Goal: Find specific fact: Find contact information

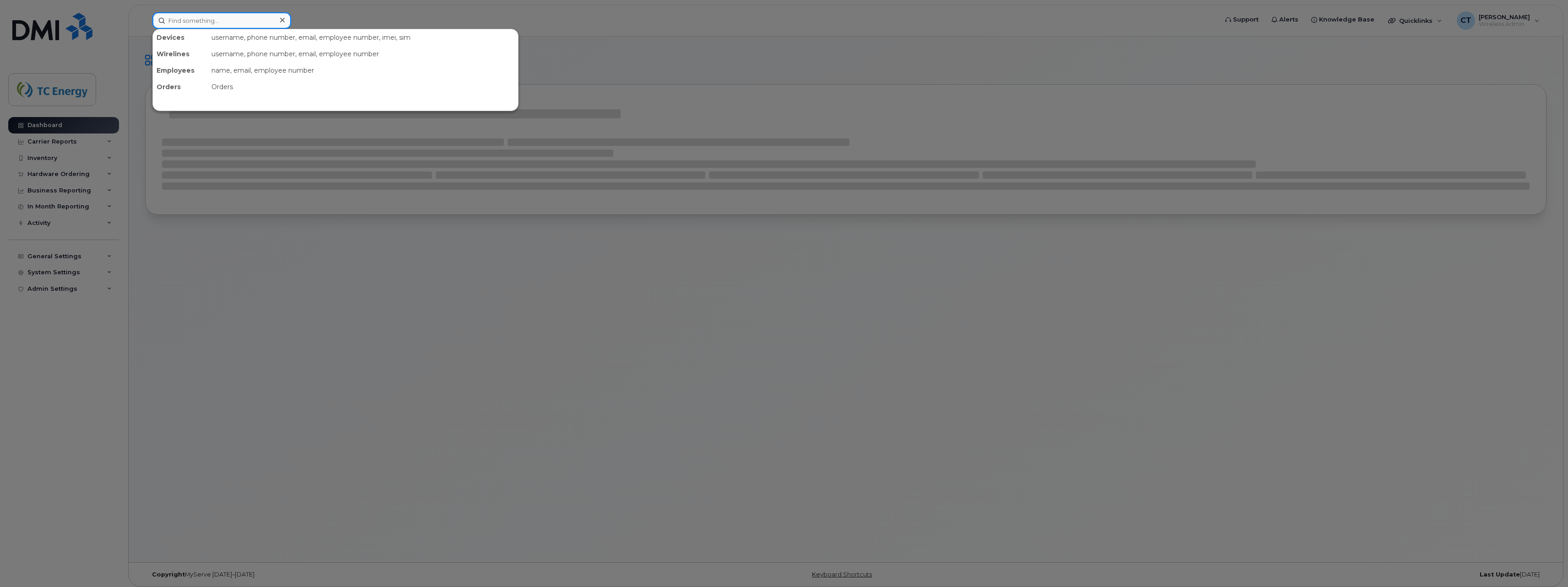
click at [235, 21] on input at bounding box center [222, 21] width 139 height 16
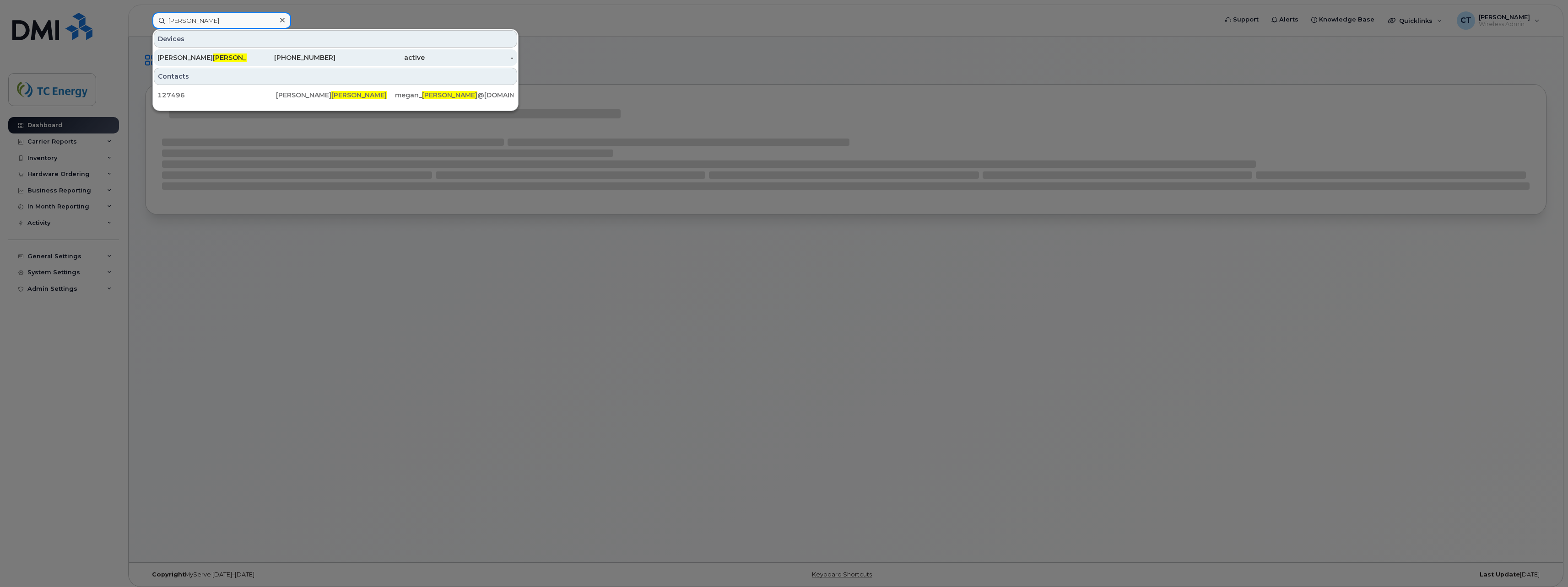
type input "bowles"
click at [280, 54] on div "403-463-1053" at bounding box center [291, 57] width 89 height 9
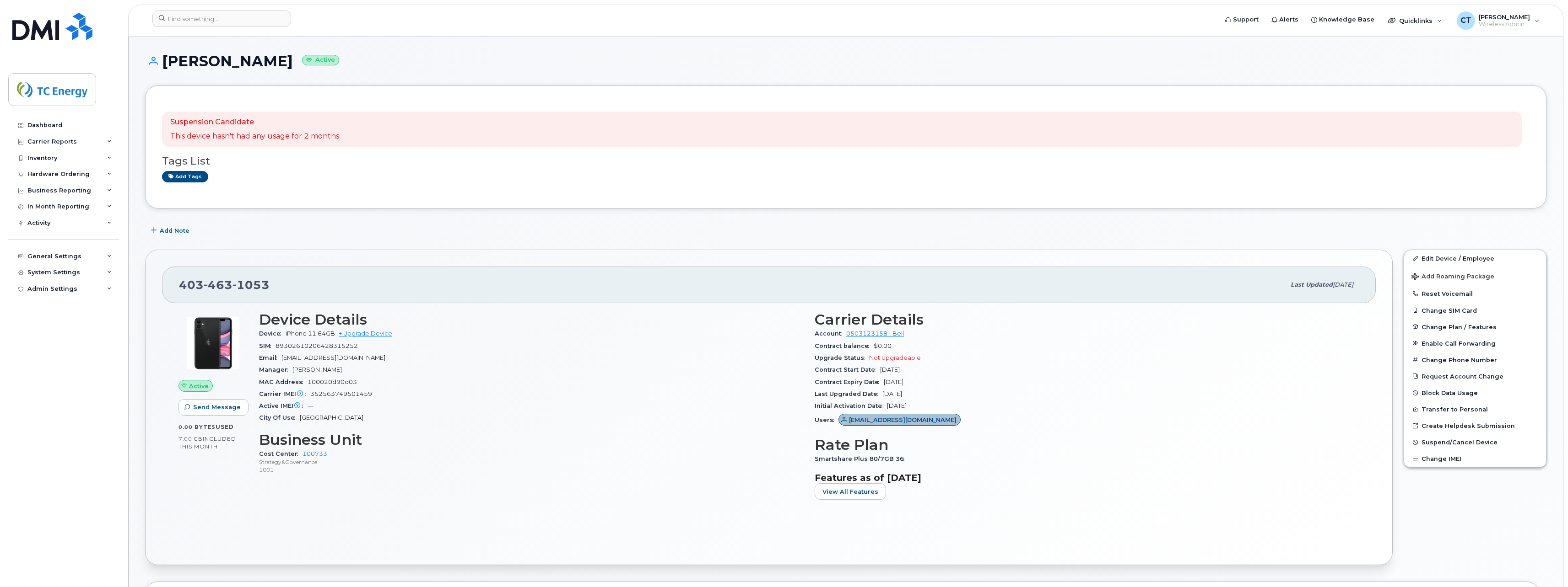
scroll to position [183, 0]
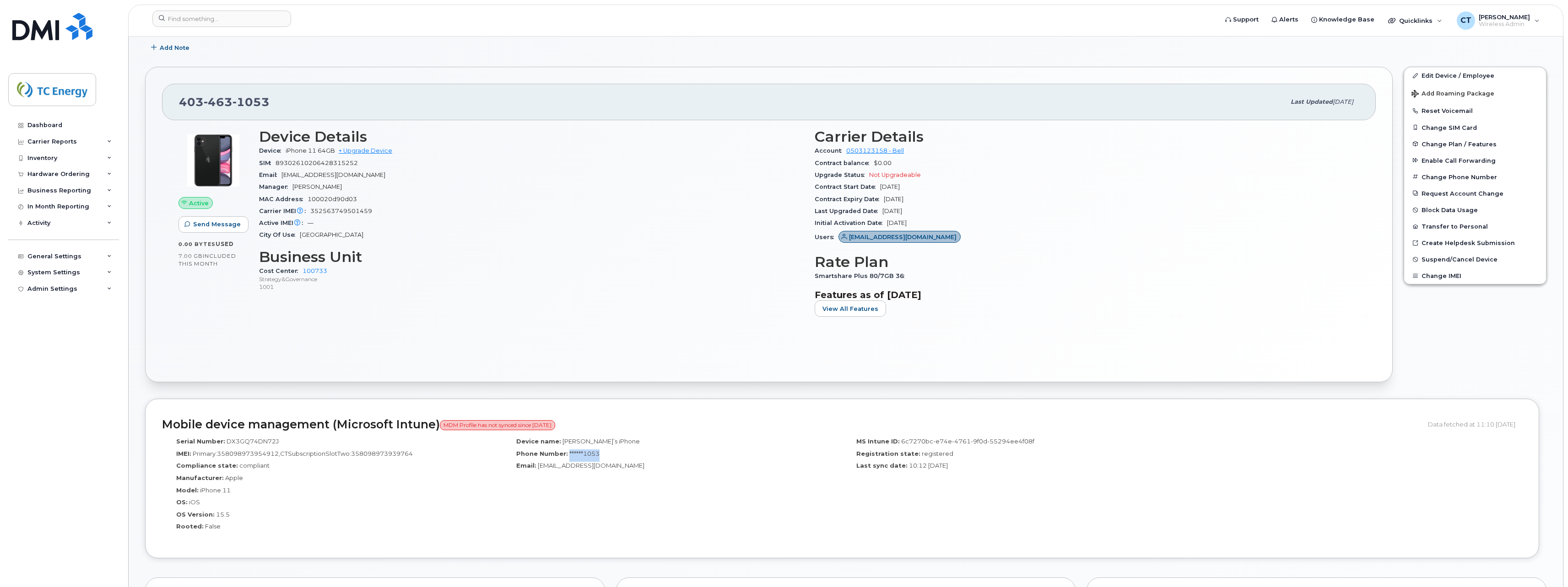
drag, startPoint x: 604, startPoint y: 453, endPoint x: 566, endPoint y: 453, distance: 38.0
click at [566, 453] on div "Phone Number: ******1053" at bounding box center [672, 456] width 326 height 13
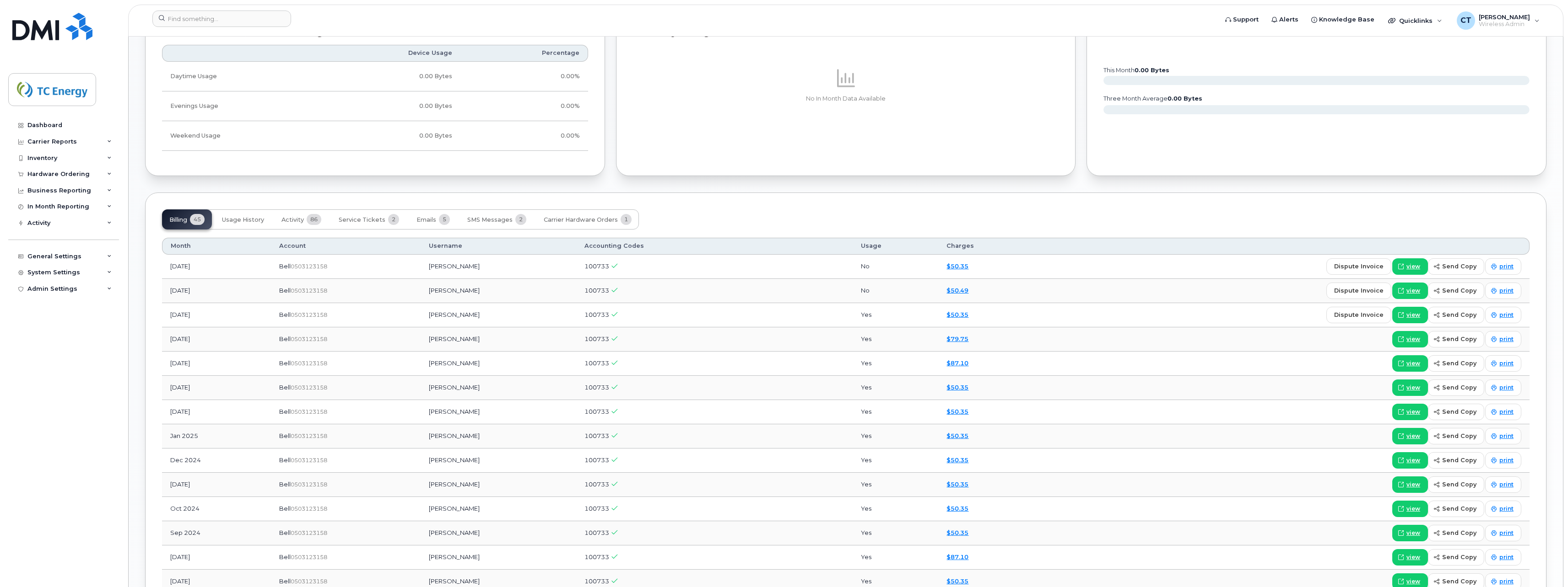
scroll to position [777, 0]
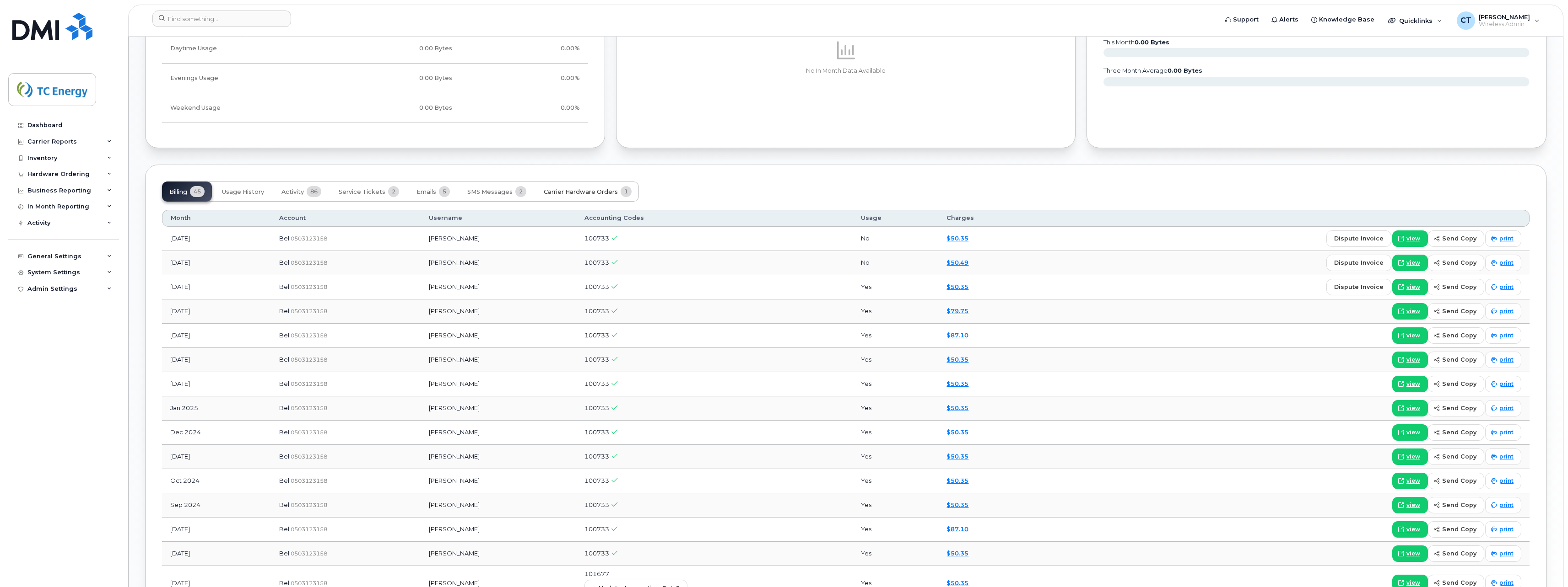
click at [608, 182] on button "Carrier Hardware Orders 1" at bounding box center [587, 191] width 103 height 20
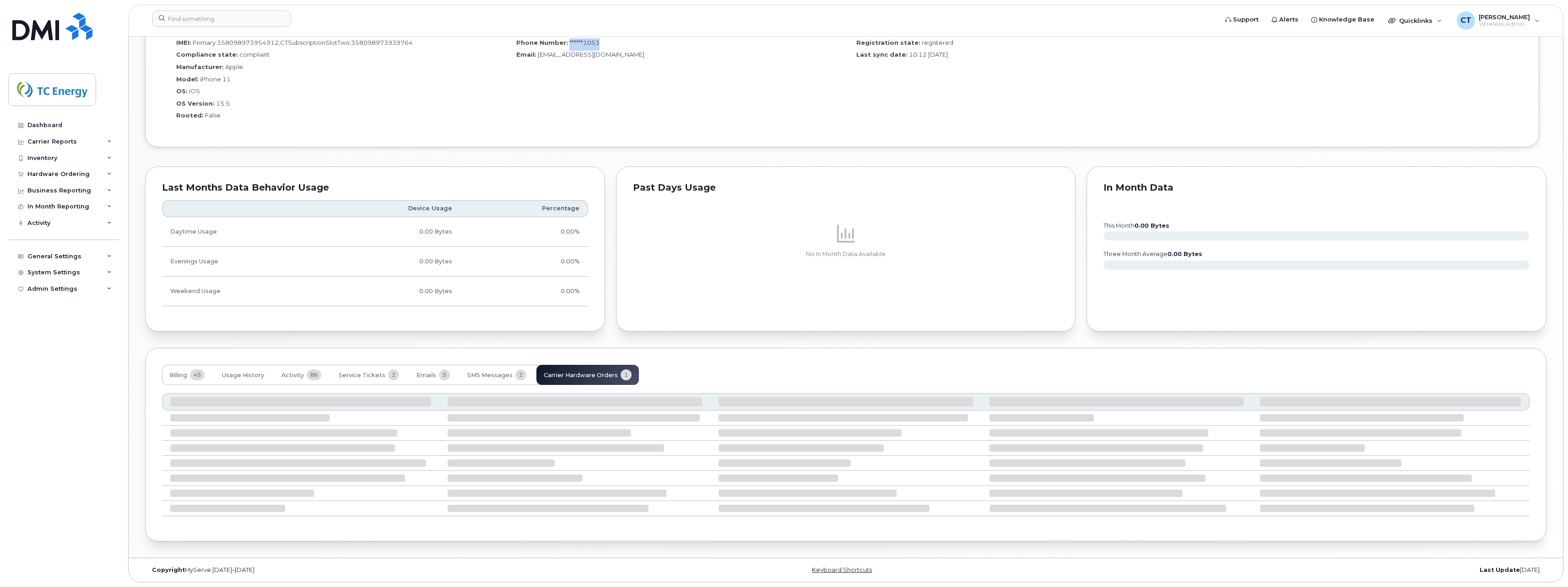
scroll to position [512, 0]
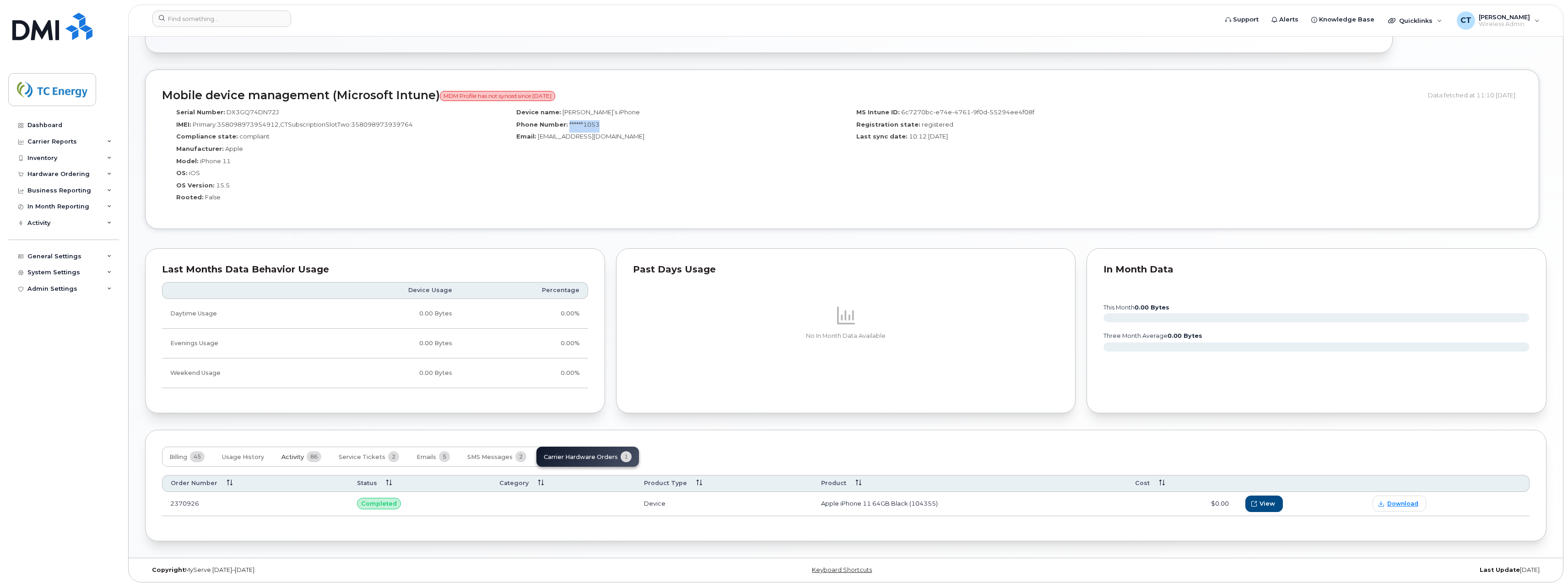
click at [306, 457] on button "Activity 86" at bounding box center [301, 457] width 54 height 20
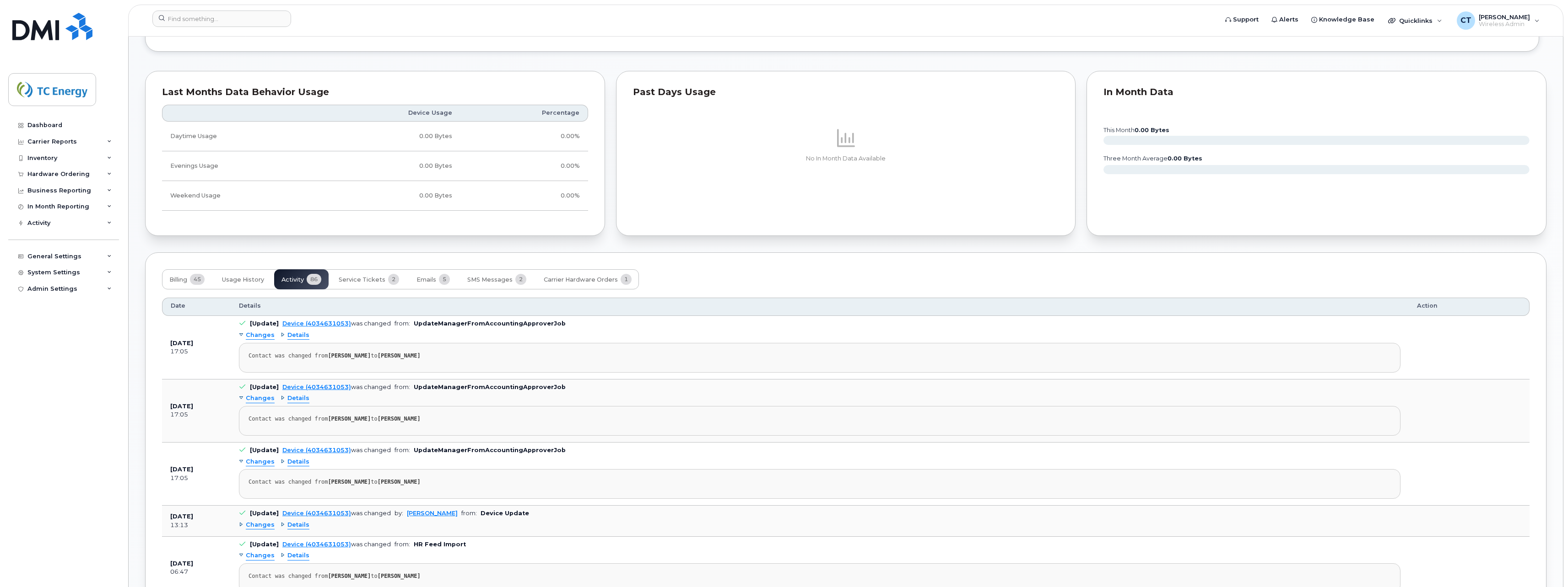
scroll to position [686, 0]
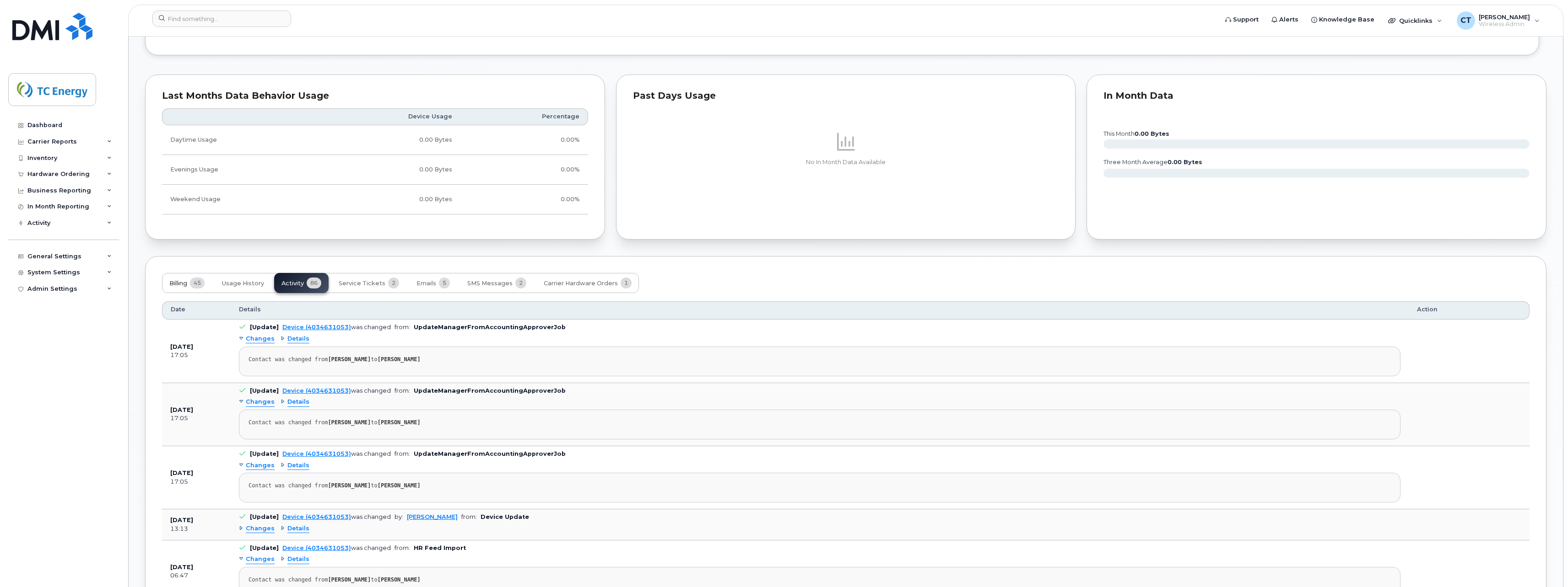
click at [176, 282] on span "Billing" at bounding box center [178, 283] width 18 height 8
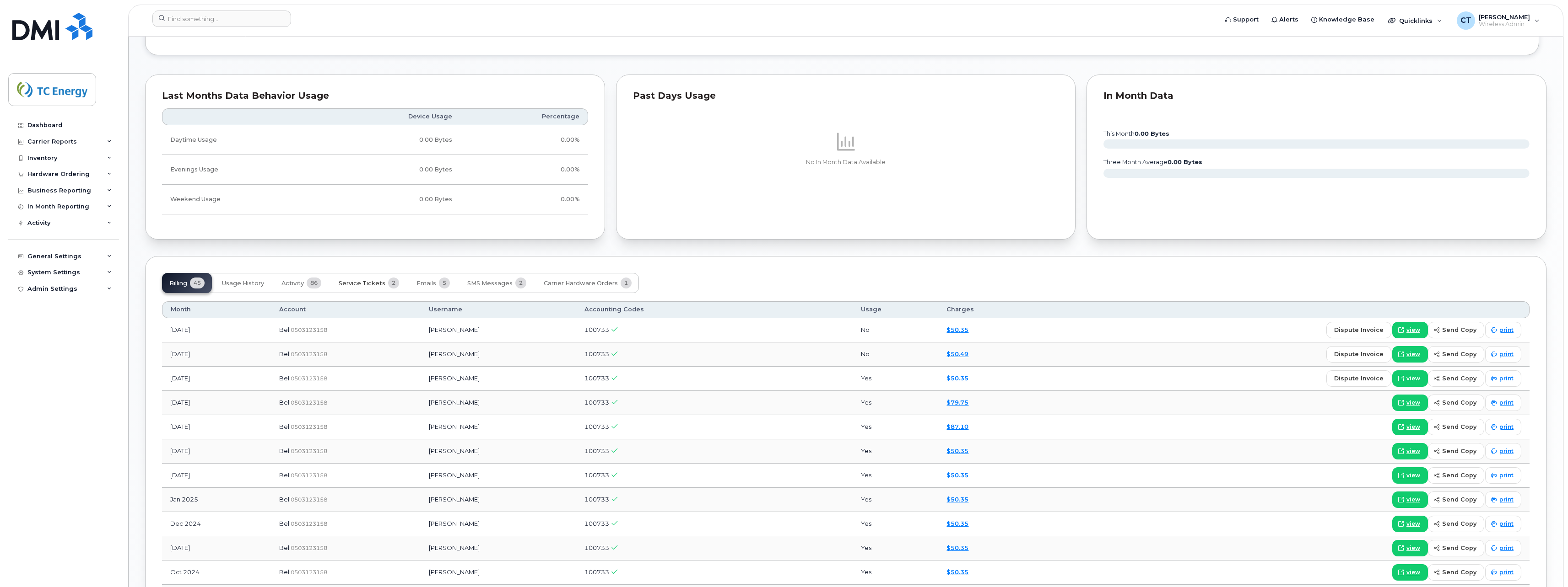
click at [340, 285] on span "Service Tickets" at bounding box center [362, 283] width 47 height 8
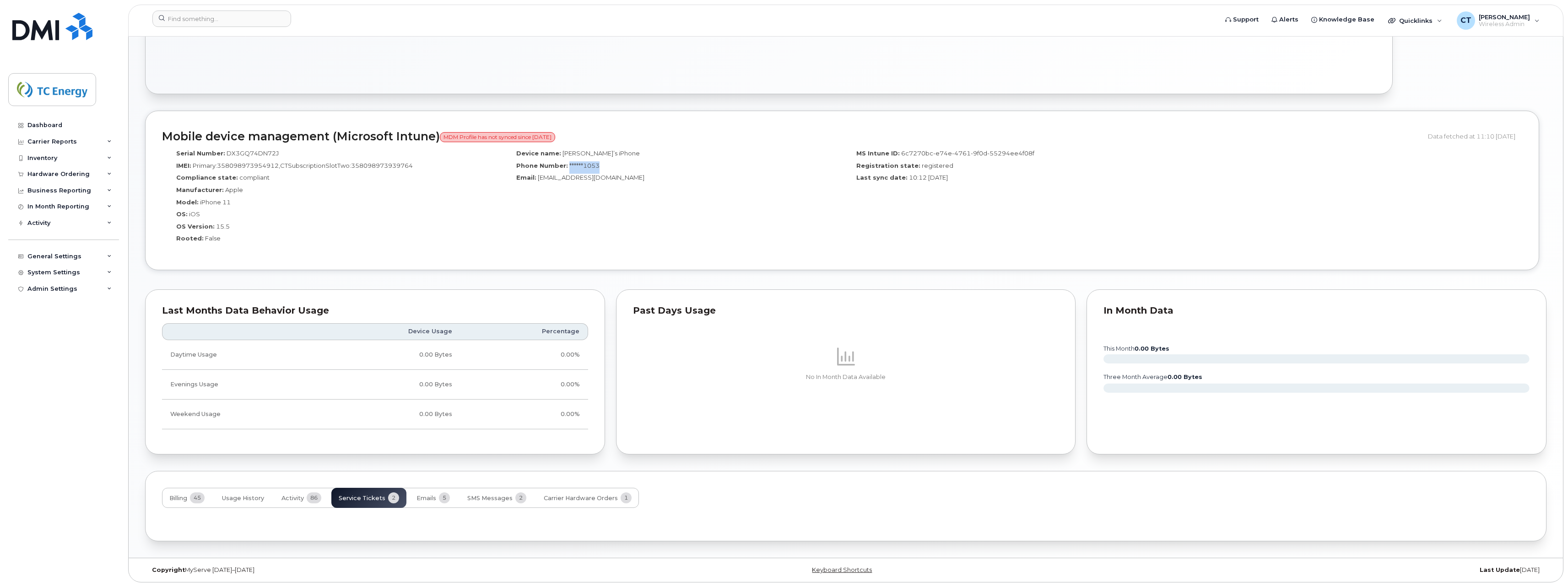
scroll to position [528, 0]
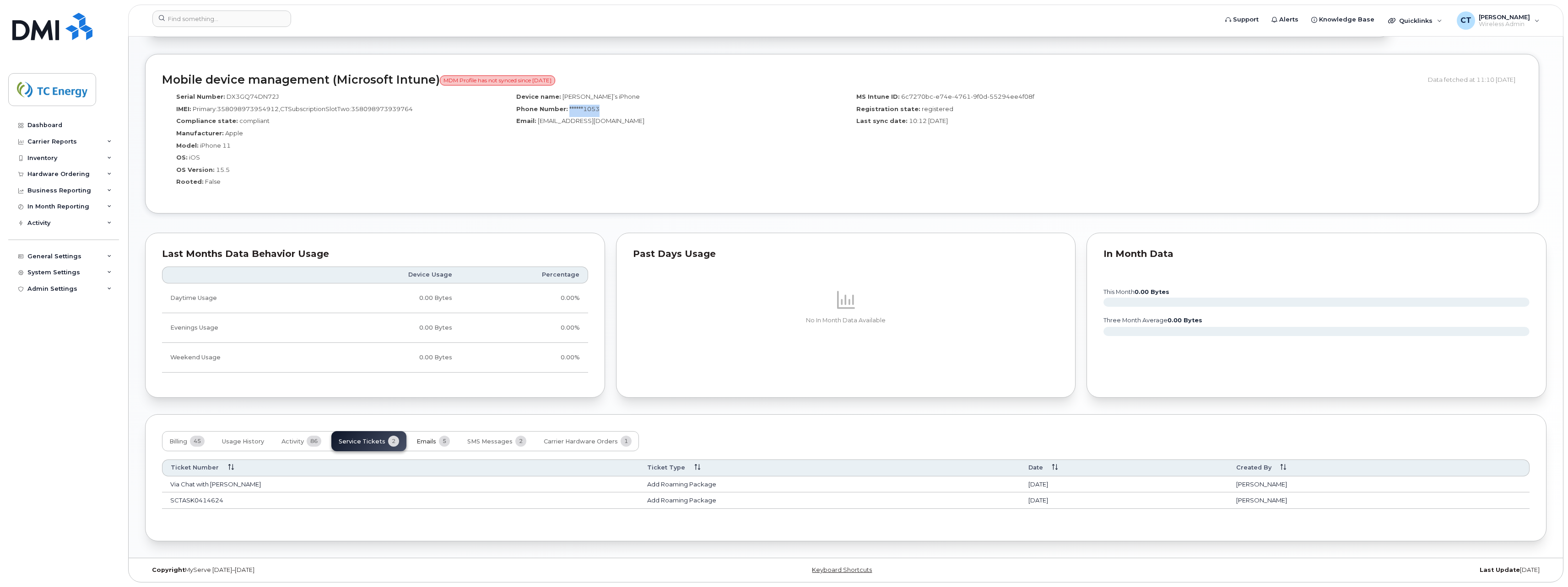
click at [438, 447] on button "Emails 5" at bounding box center [433, 442] width 48 height 20
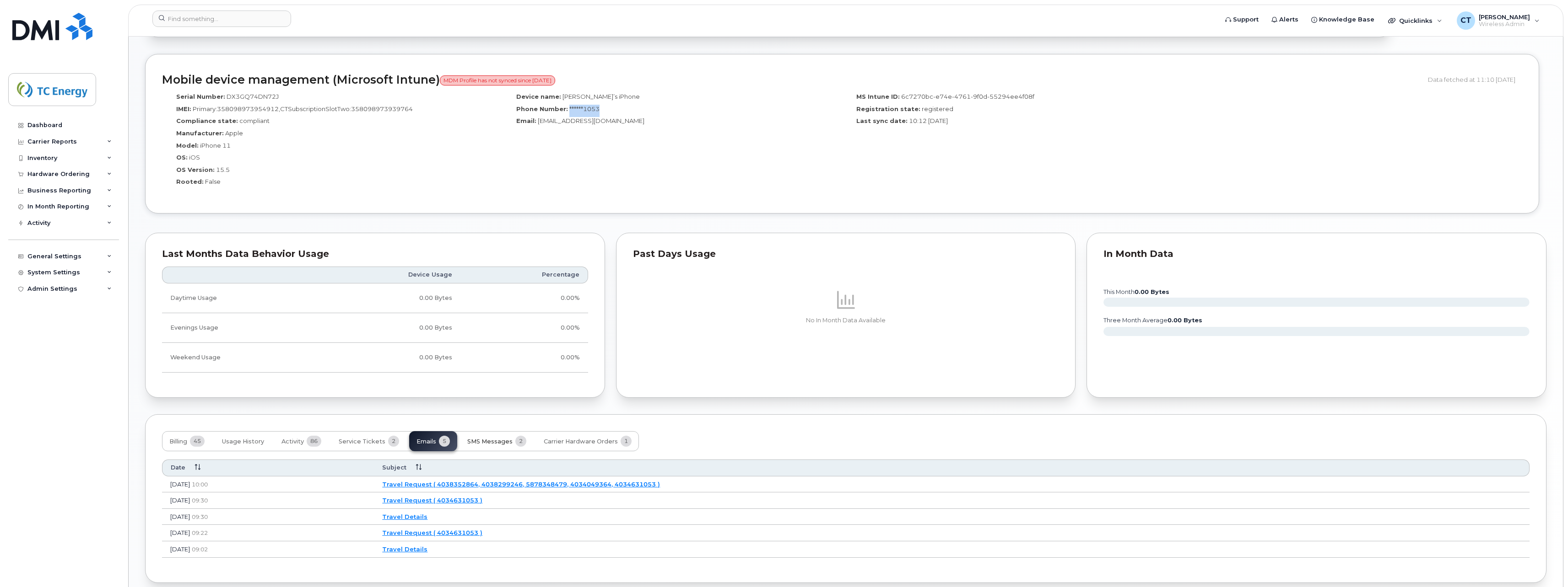
click at [485, 445] on span "SMS Messages" at bounding box center [490, 442] width 45 height 8
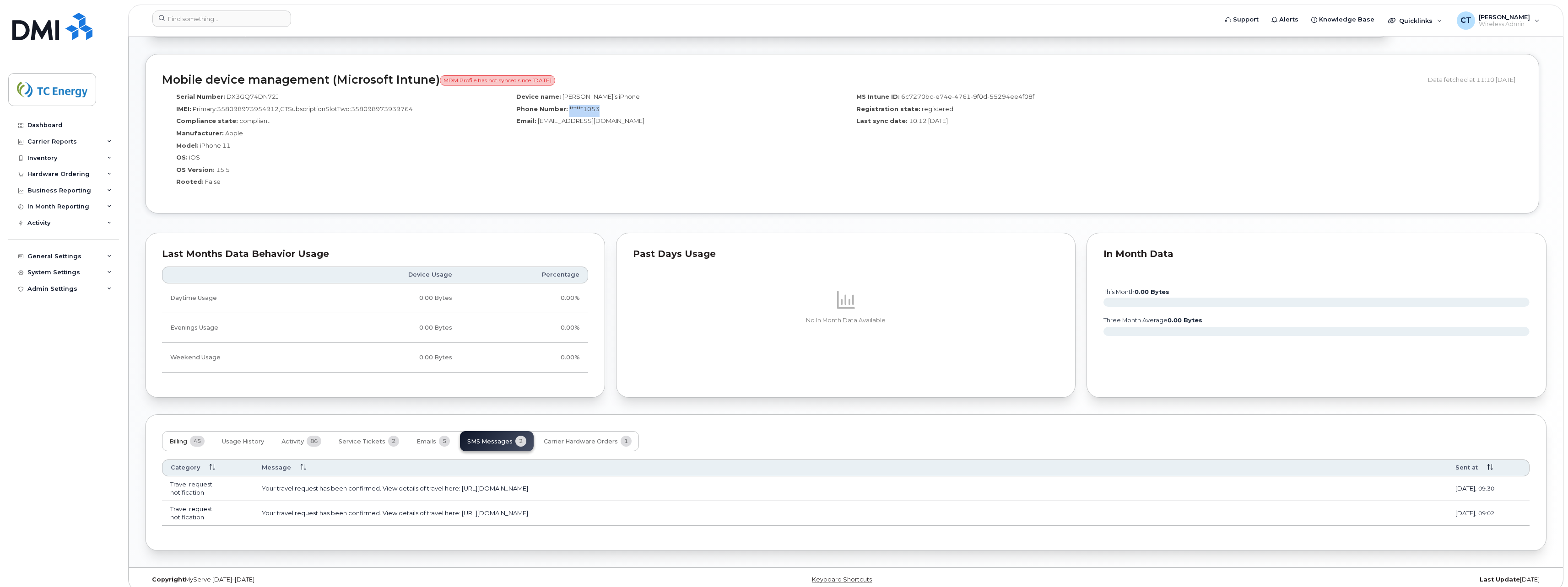
click at [198, 443] on span "45" at bounding box center [197, 441] width 14 height 11
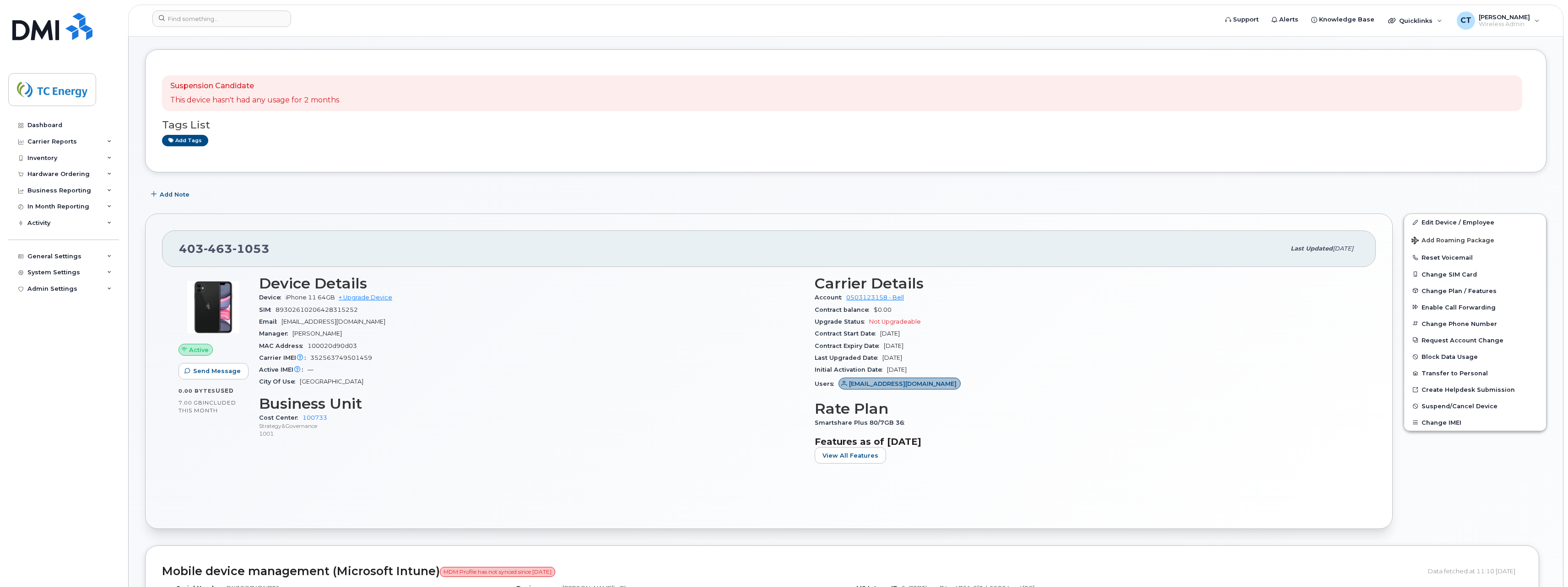
scroll to position [0, 0]
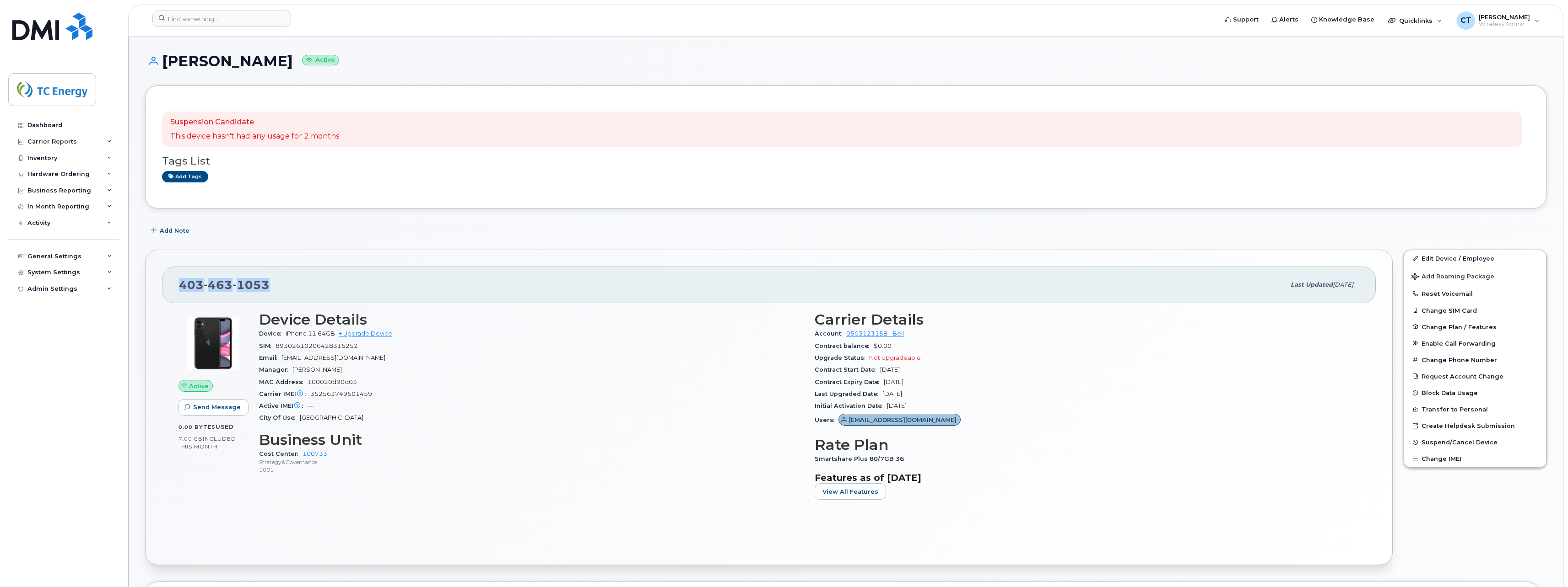
drag, startPoint x: 269, startPoint y: 285, endPoint x: 180, endPoint y: 285, distance: 89.0
click at [180, 285] on div "403 463 1053" at bounding box center [732, 285] width 1106 height 19
copy span "403 463 1053"
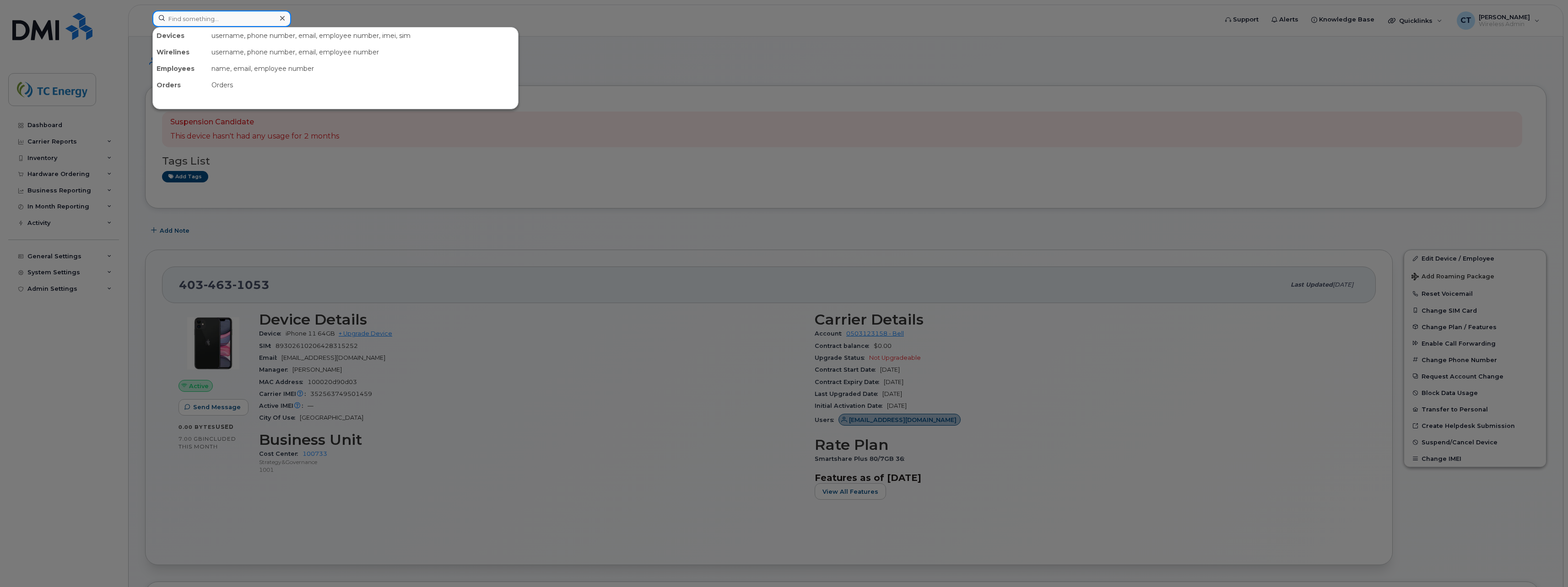
click at [224, 19] on input at bounding box center [222, 19] width 139 height 16
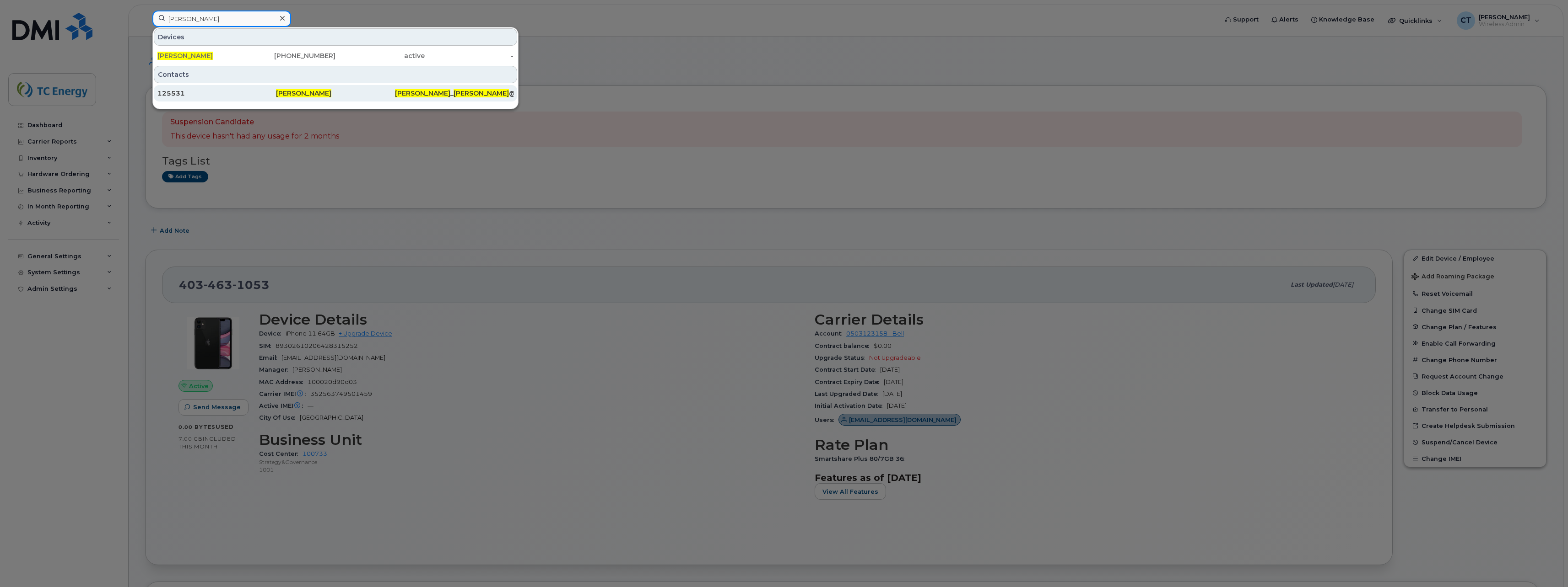
type input "susanne beaton"
click at [335, 96] on div "Susanne Beaton" at bounding box center [335, 93] width 118 height 9
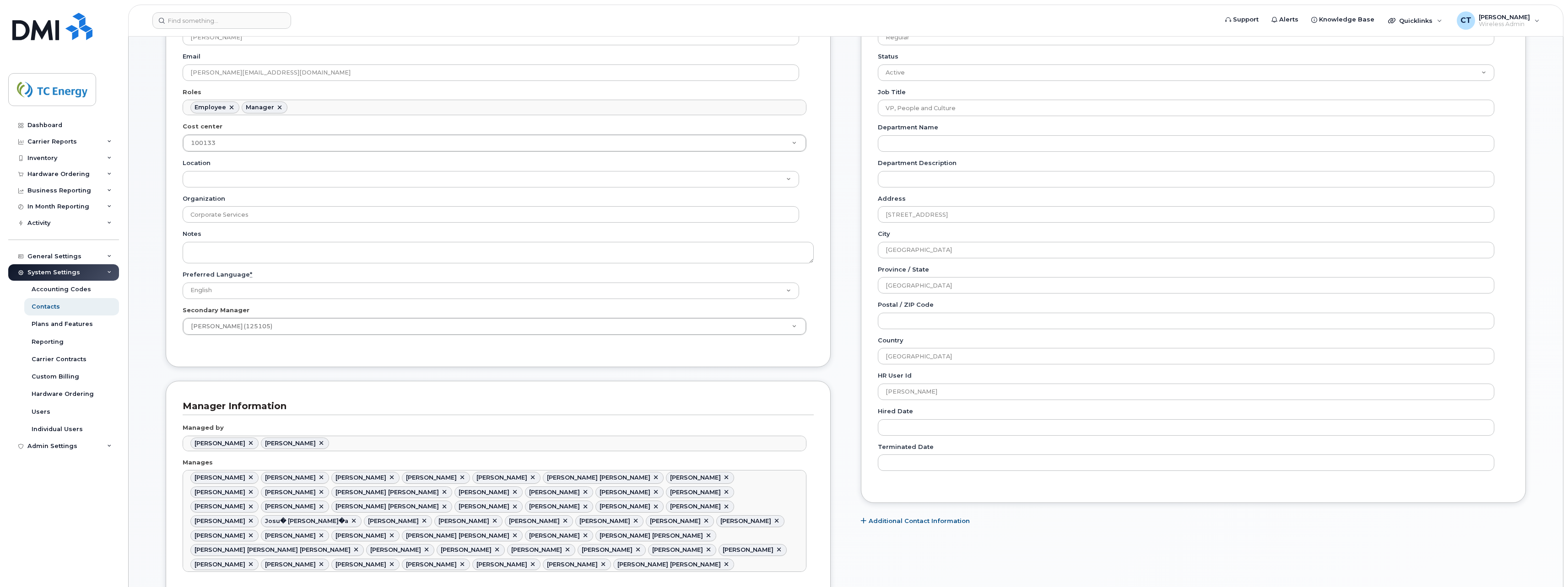
scroll to position [275, 0]
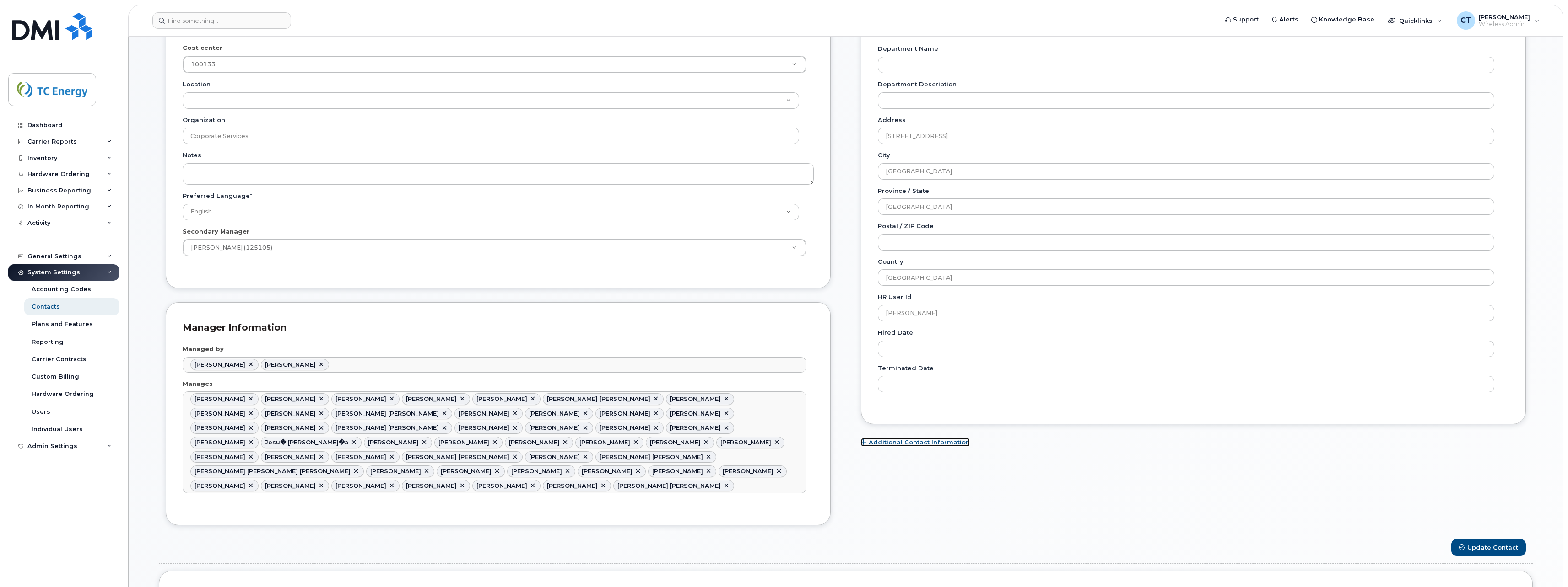
click at [926, 445] on link "Additional Contact Information" at bounding box center [915, 443] width 109 height 9
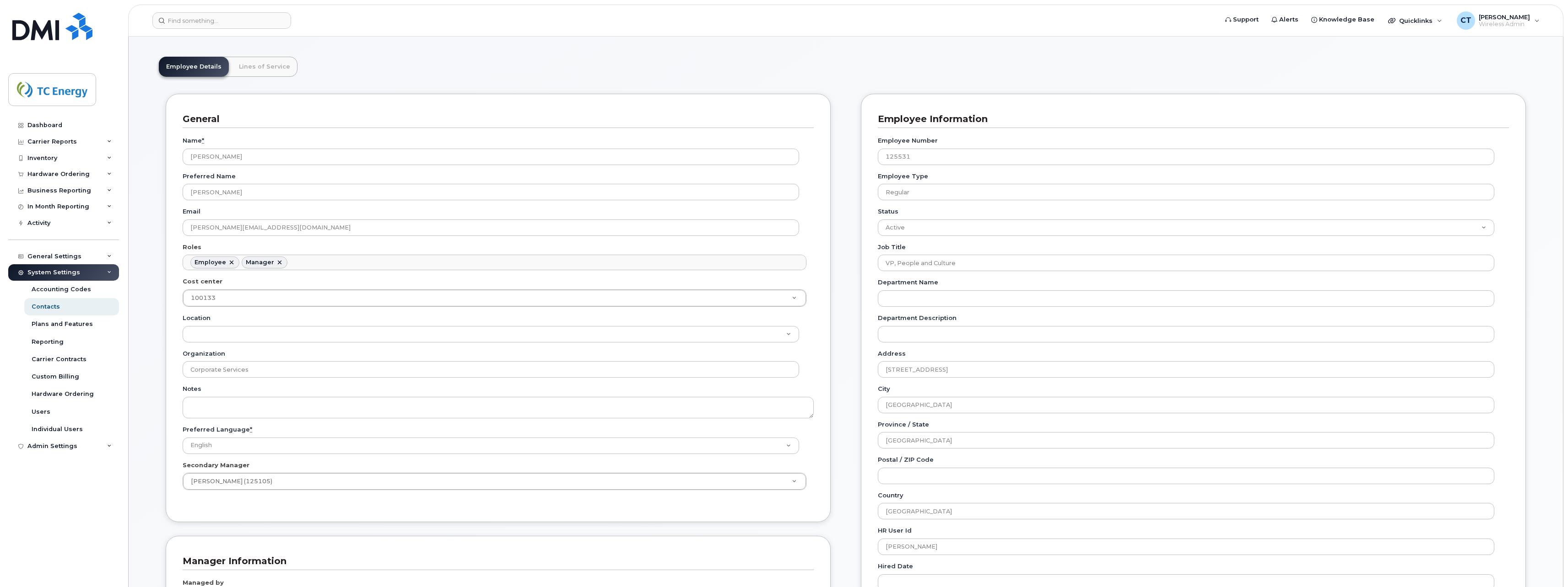
scroll to position [0, 0]
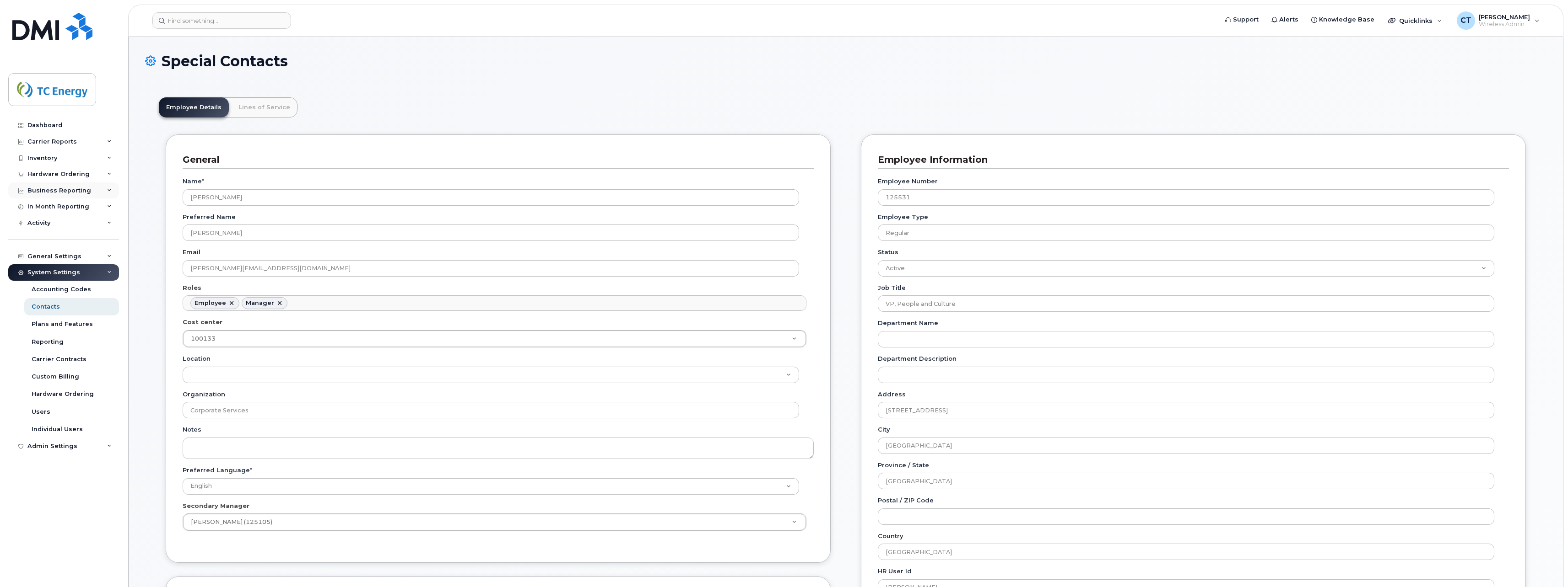
click at [100, 188] on div "Business Reporting" at bounding box center [64, 191] width 111 height 16
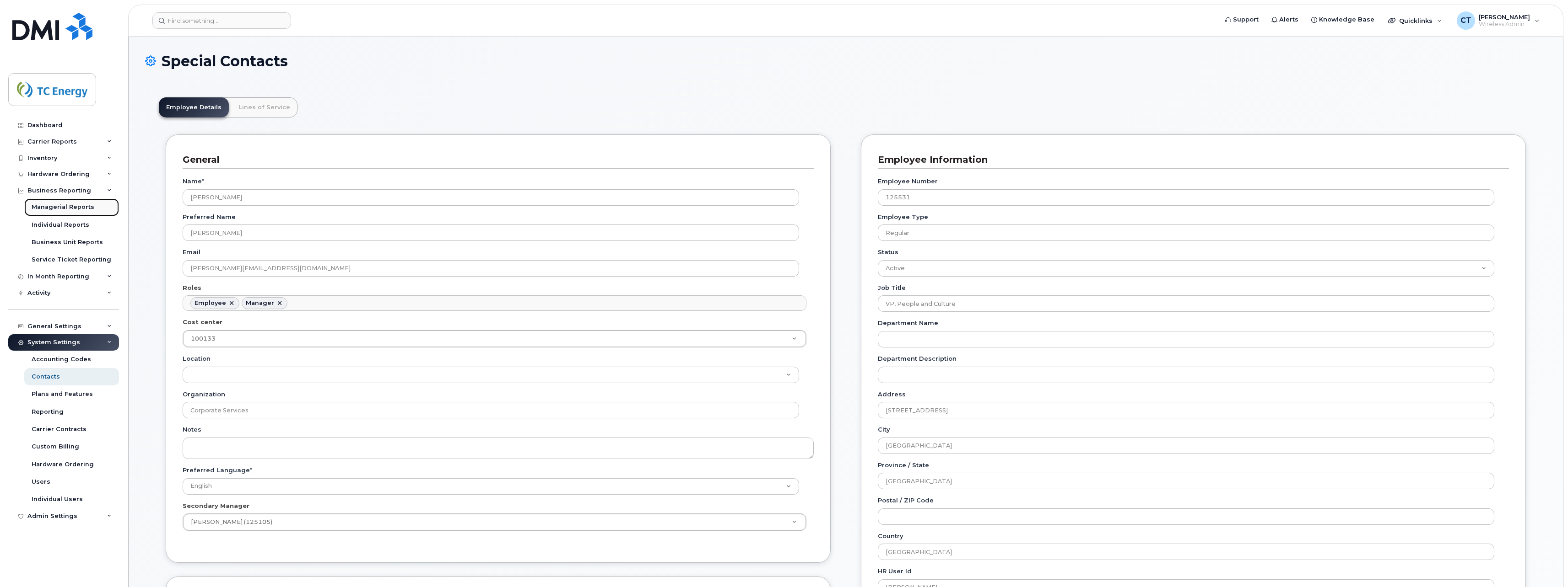
click at [84, 210] on div "Managerial Reports" at bounding box center [62, 207] width 62 height 8
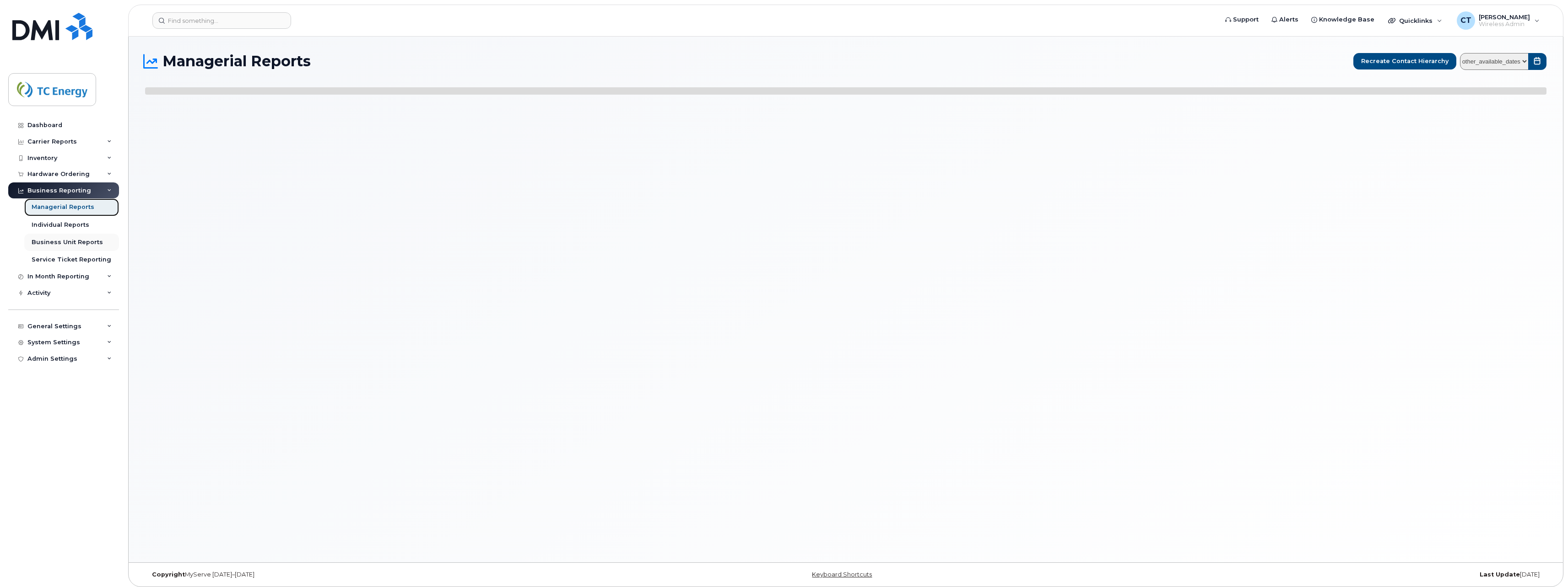
select select
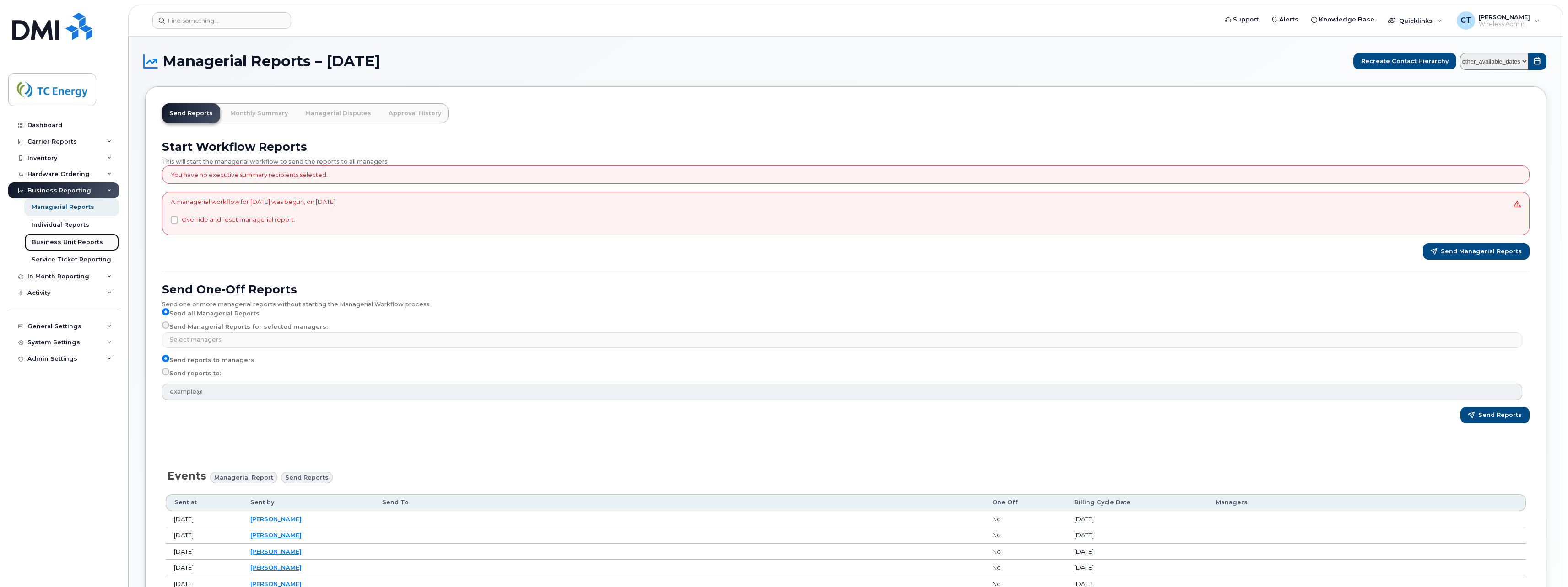
click at [76, 241] on div "Business Unit Reports" at bounding box center [67, 242] width 71 height 8
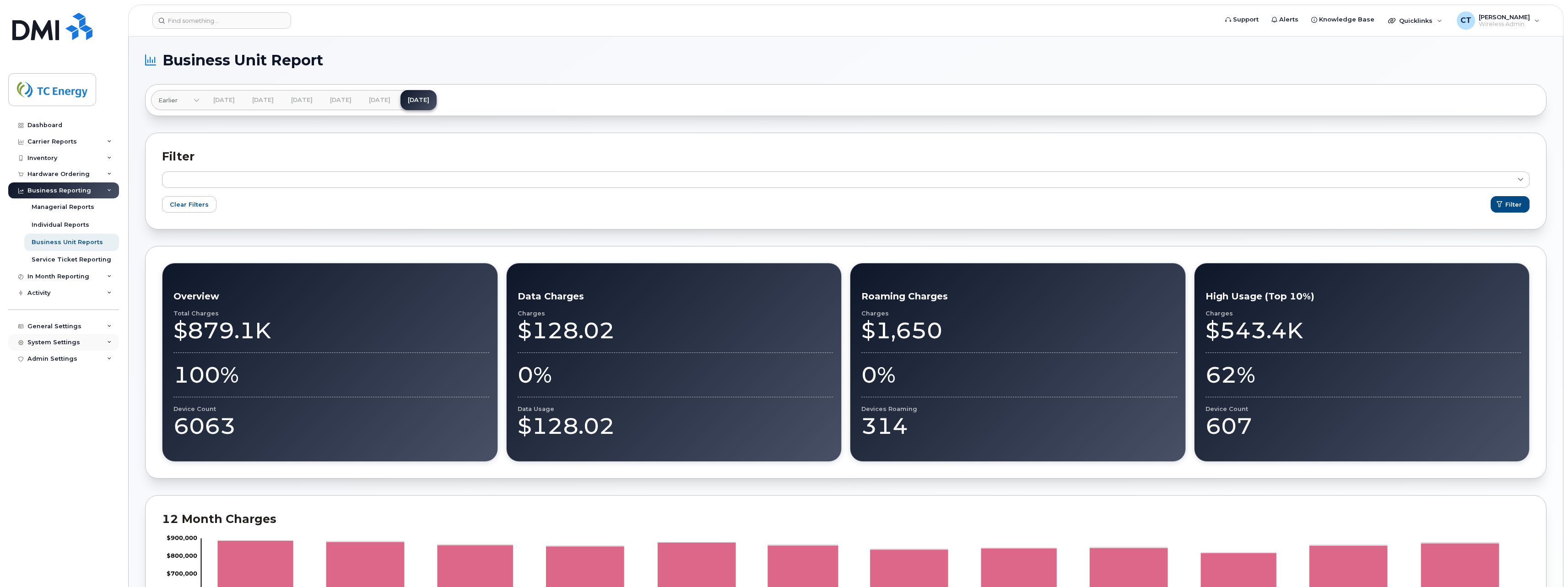
click at [64, 335] on div "System Settings" at bounding box center [64, 343] width 111 height 16
click at [68, 357] on div "Accounting Codes" at bounding box center [61, 359] width 59 height 8
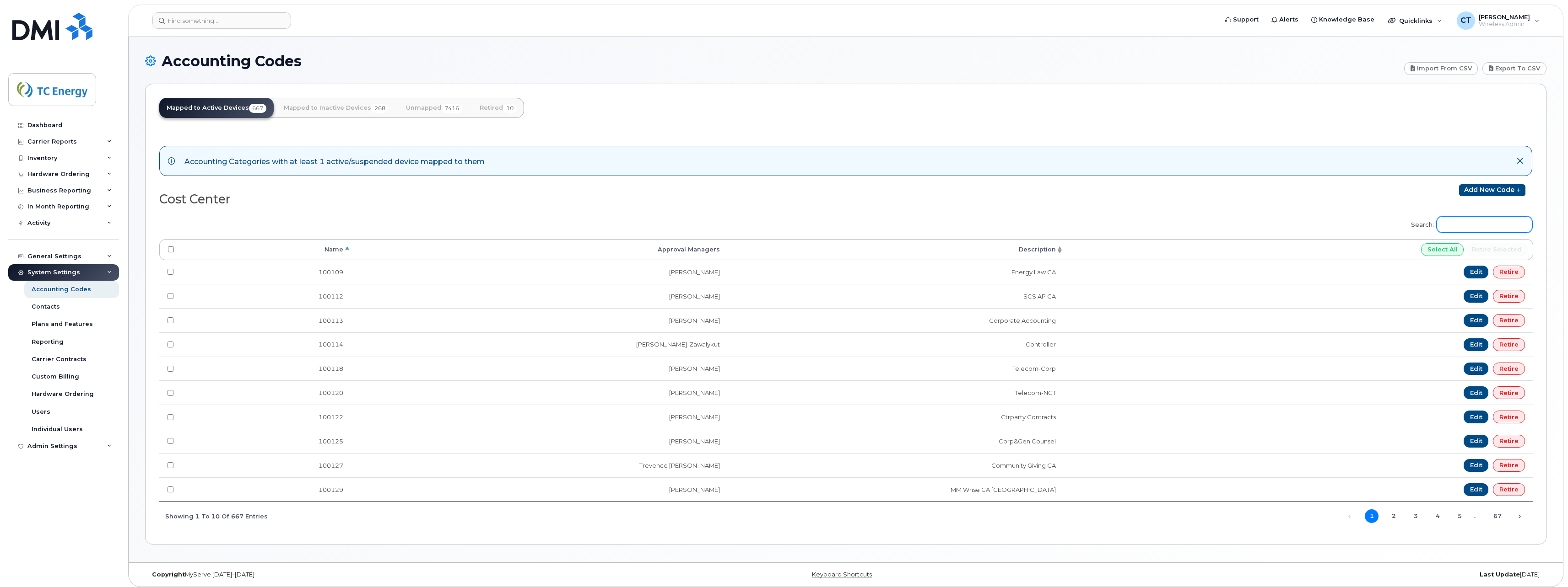
click at [1469, 216] on input "Search:" at bounding box center [1484, 224] width 96 height 16
paste input "101858"
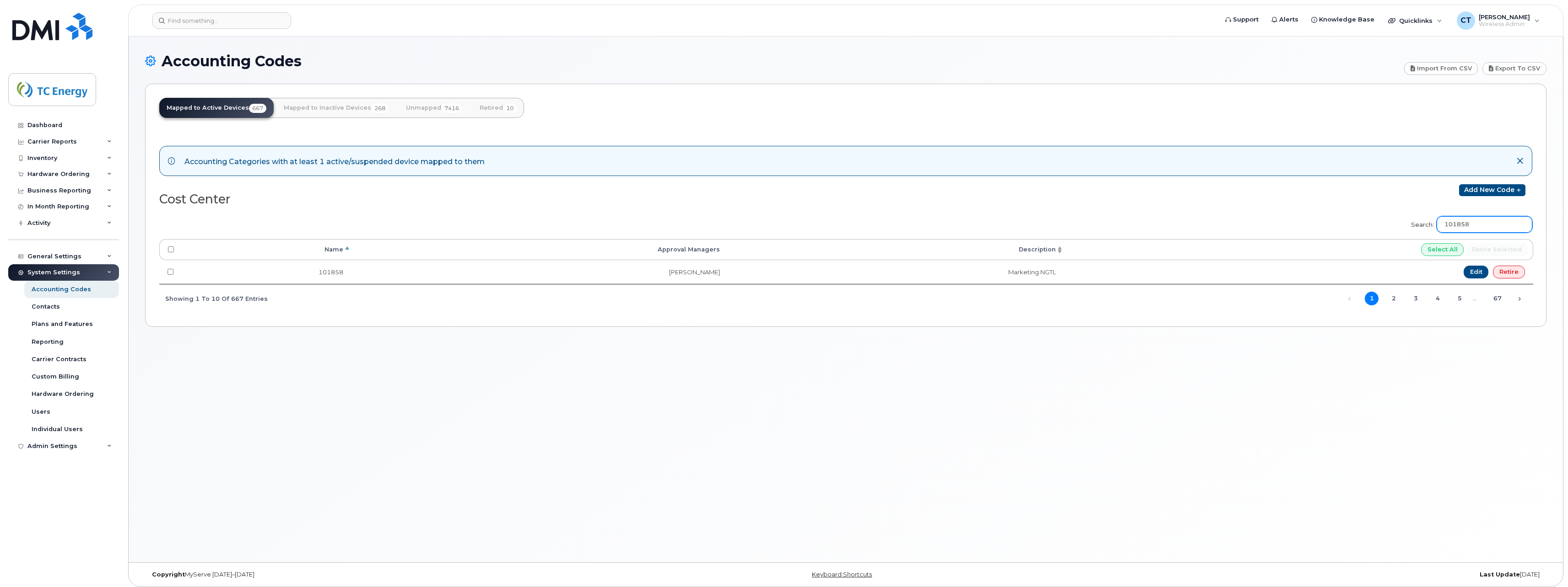
type input "101858"
